Goal: Find specific page/section

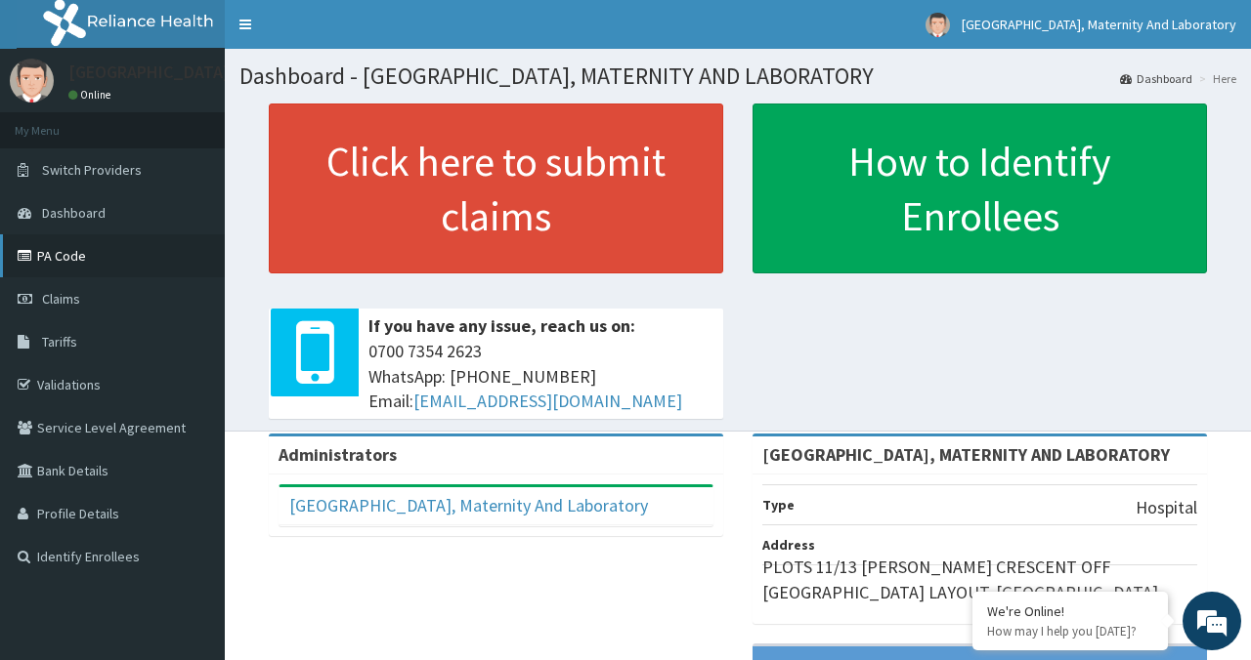
click at [82, 256] on link "PA Code" at bounding box center [112, 255] width 225 height 43
click at [112, 249] on link "PA Code" at bounding box center [112, 255] width 225 height 43
